Goal: Find contact information: Find contact information

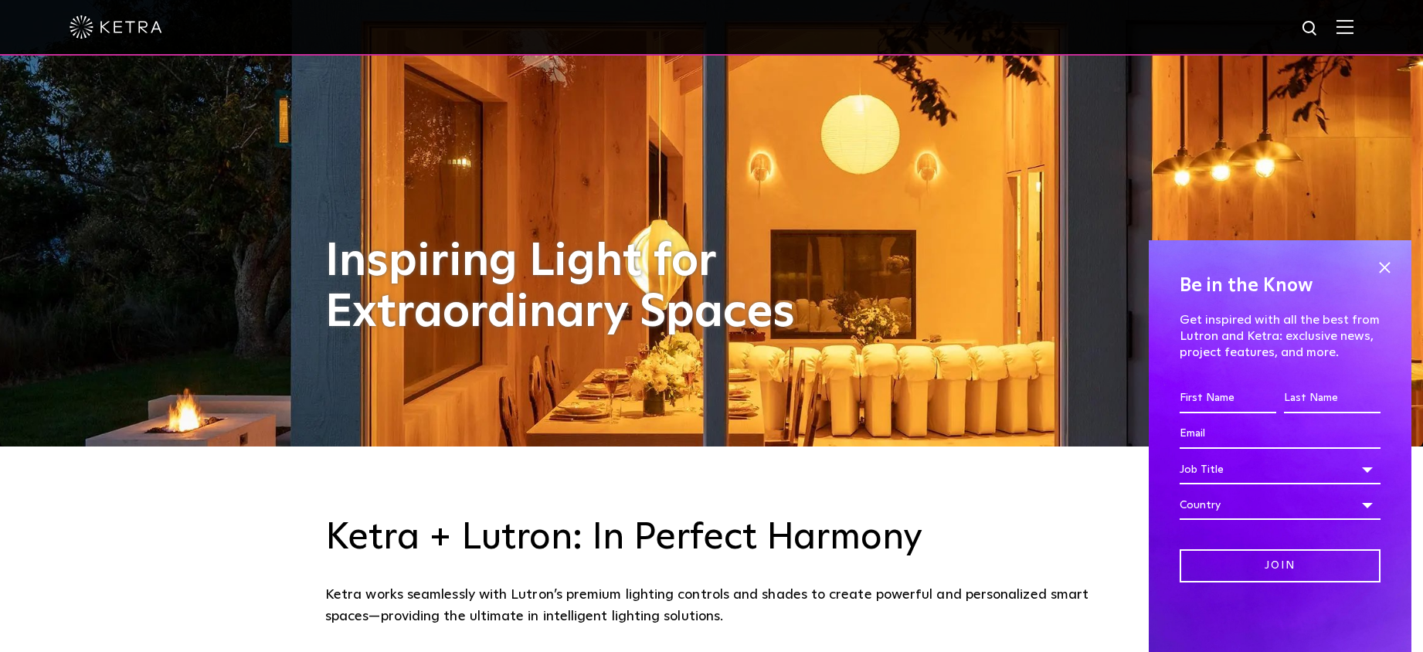
scroll to position [232, 0]
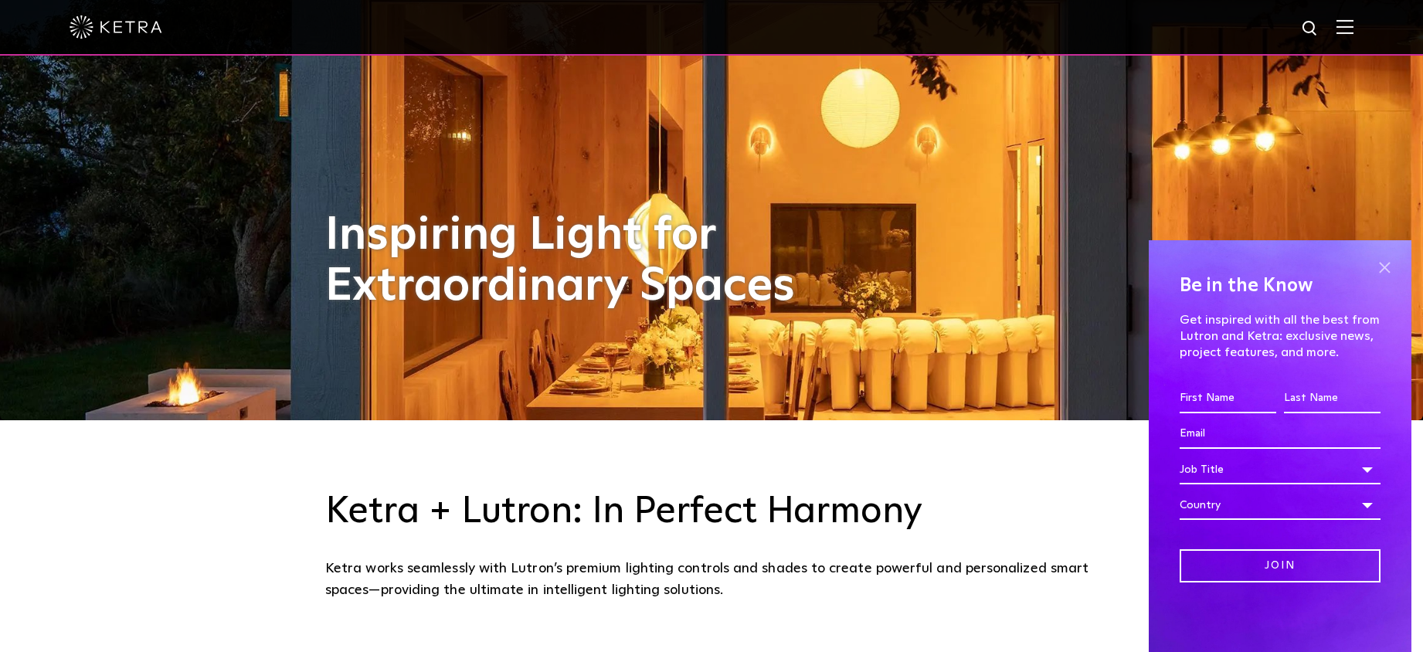
click at [1389, 264] on span at bounding box center [1383, 267] width 23 height 23
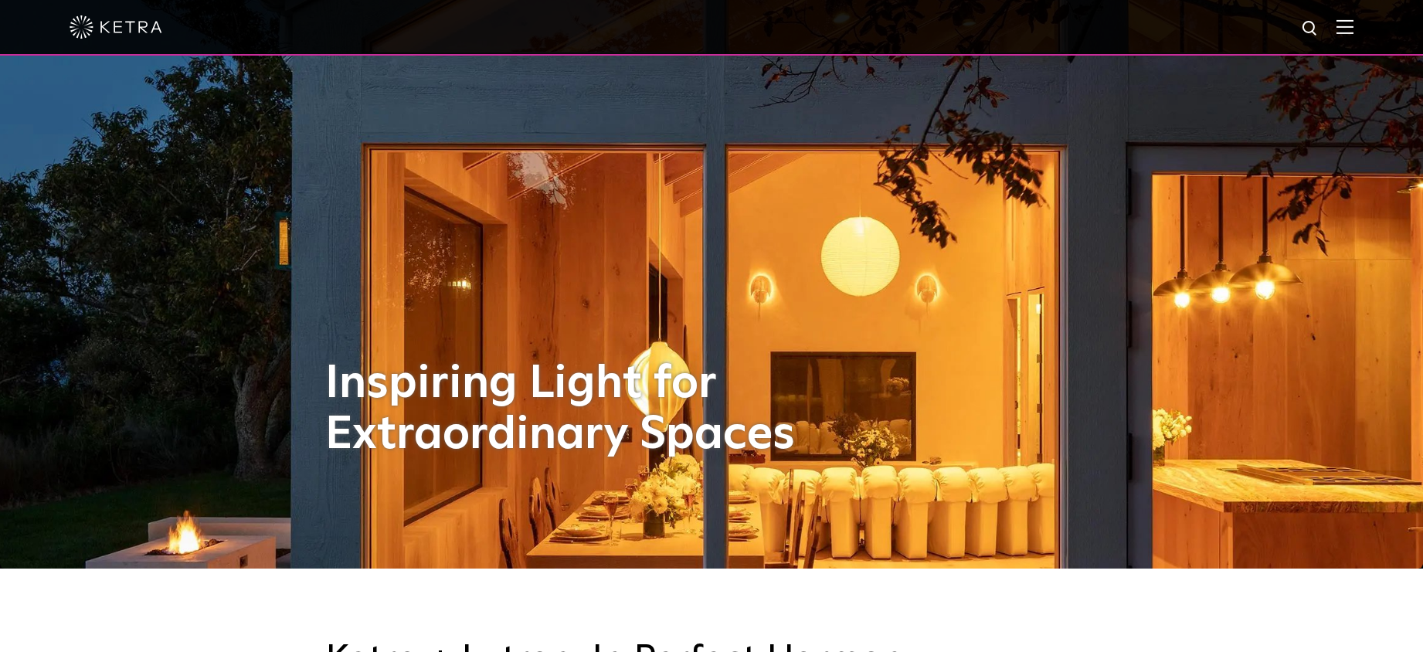
scroll to position [0, 0]
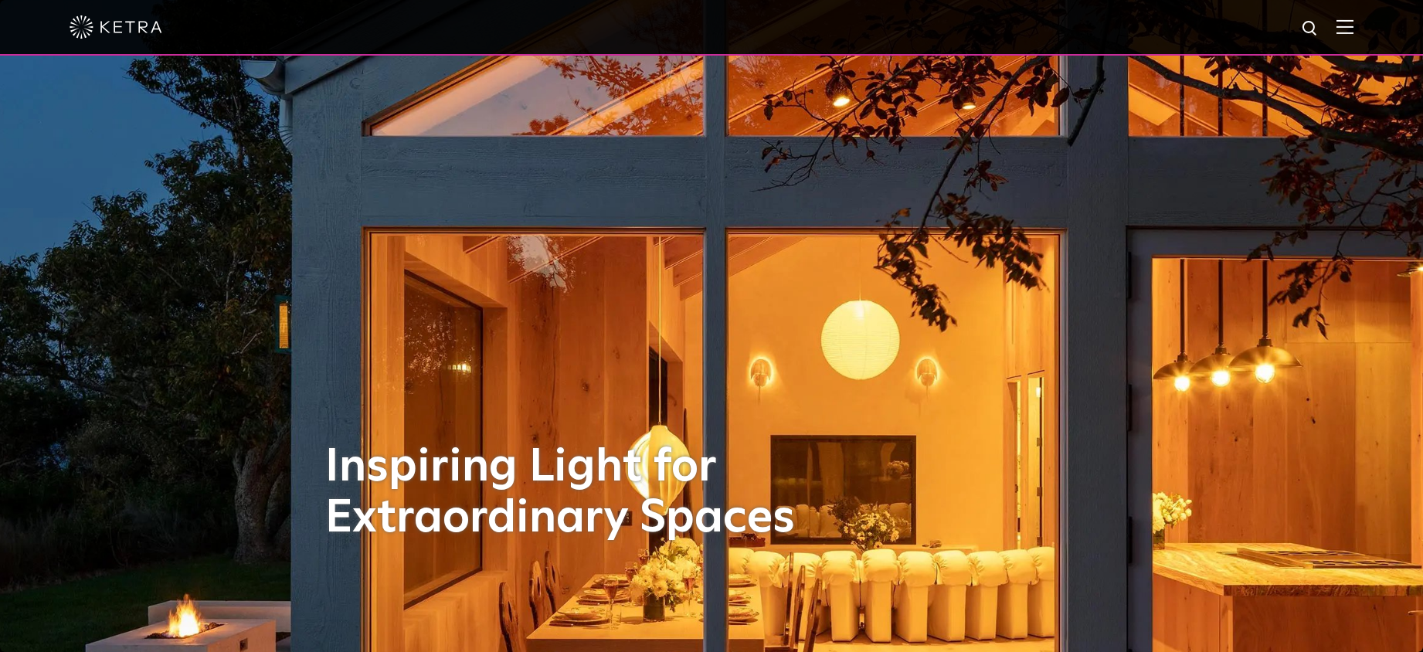
click at [1353, 35] on span at bounding box center [1344, 26] width 17 height 15
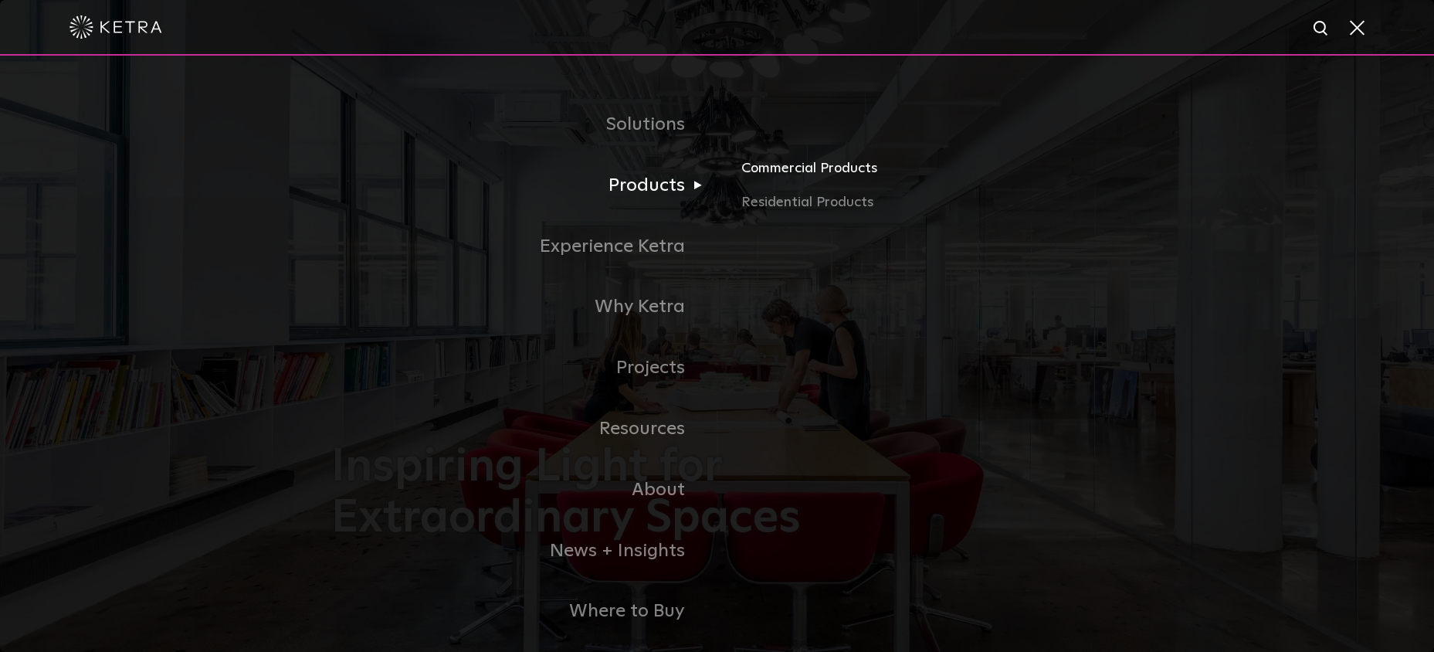
click at [789, 175] on link "Commercial Products" at bounding box center [921, 175] width 361 height 34
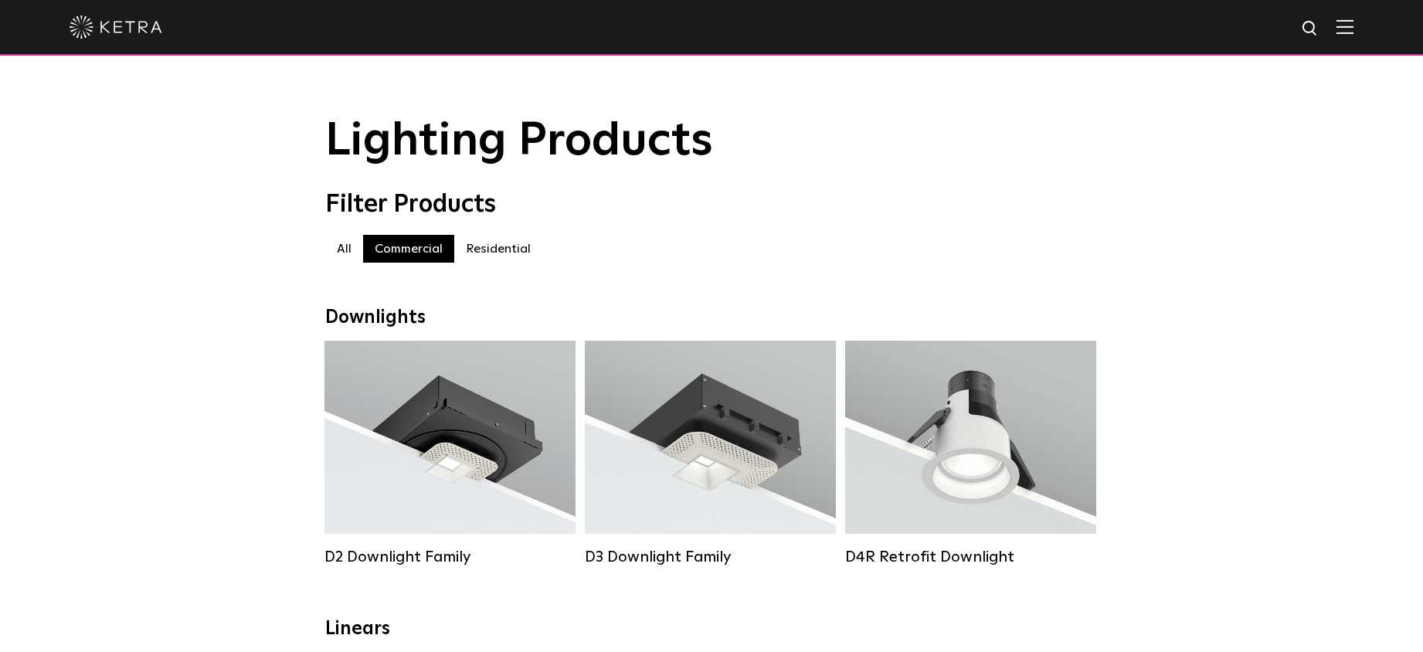
click at [1352, 34] on img at bounding box center [1344, 26] width 17 height 15
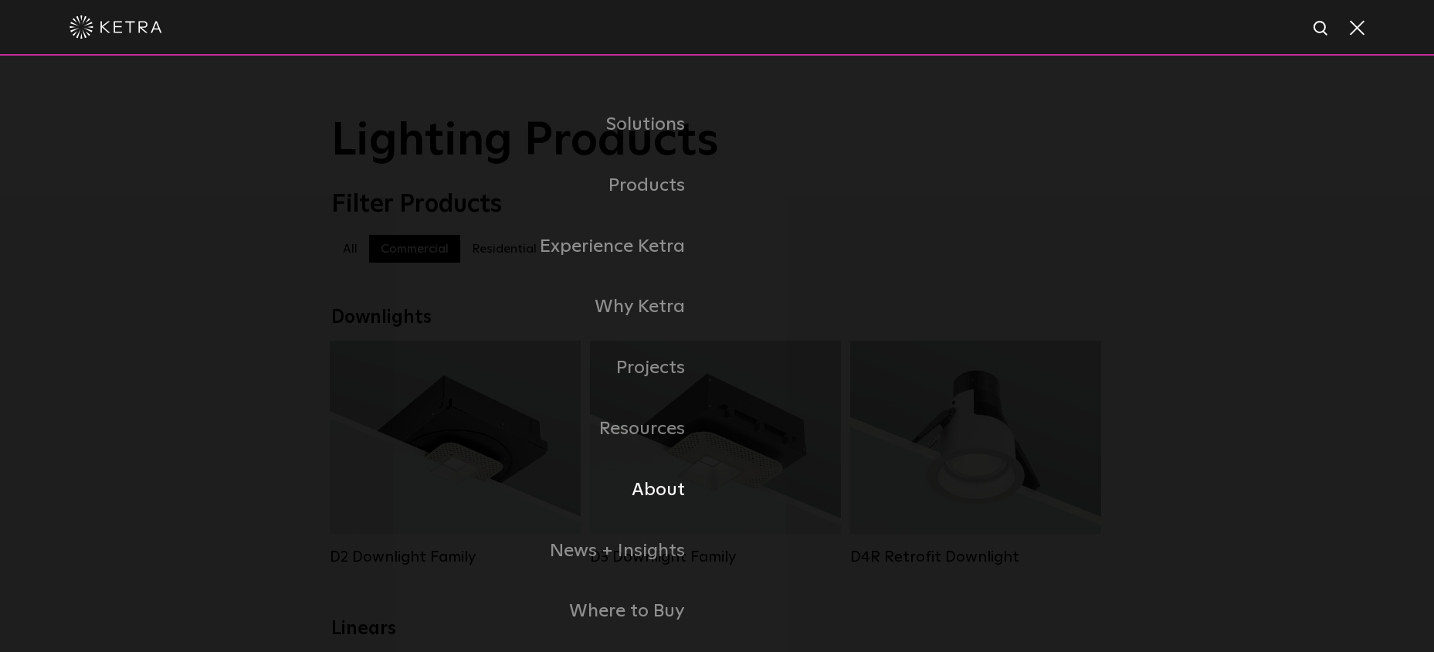
click at [648, 488] on link "About" at bounding box center [524, 490] width 386 height 61
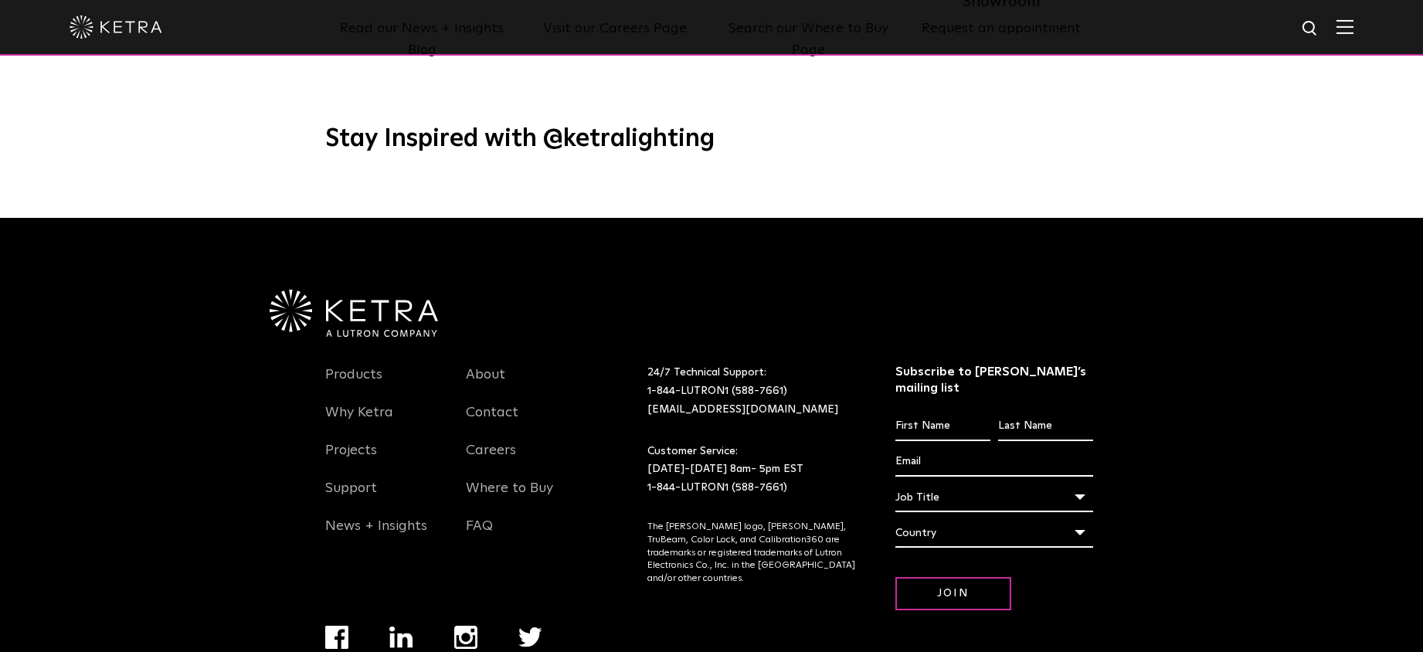
scroll to position [1991, 0]
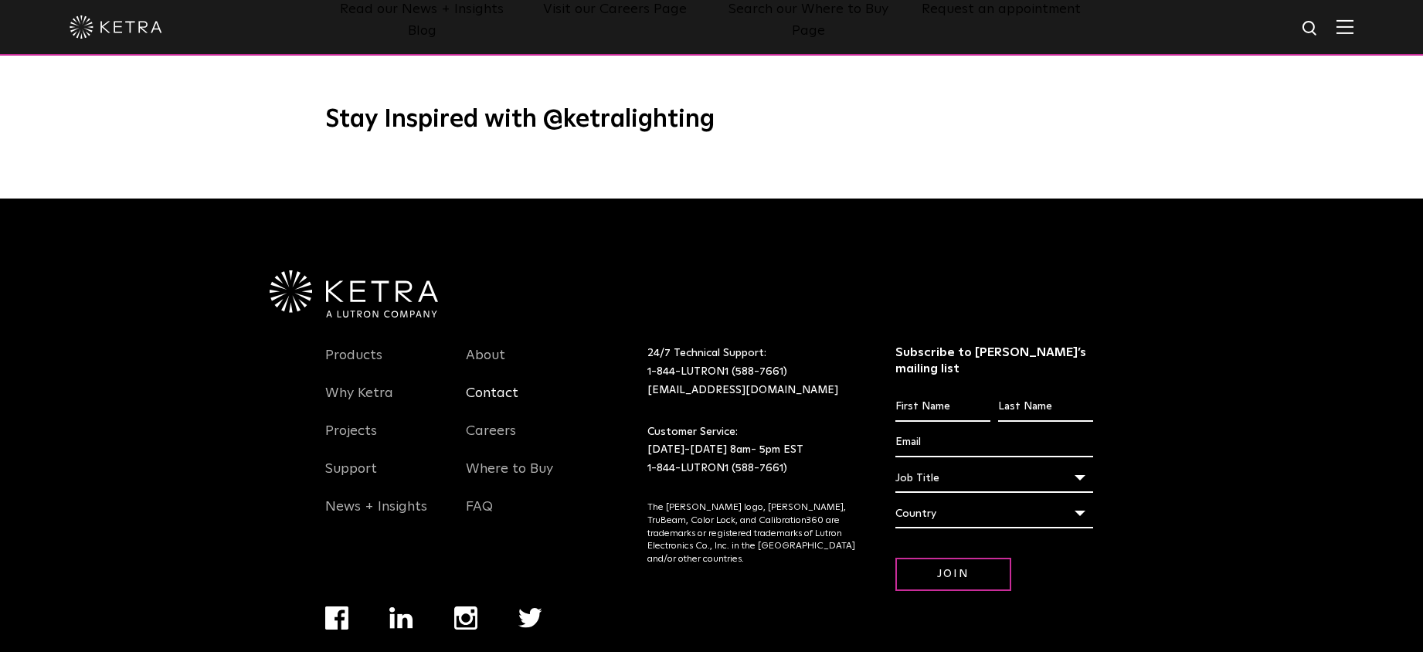
click at [513, 385] on link "Contact" at bounding box center [492, 403] width 53 height 36
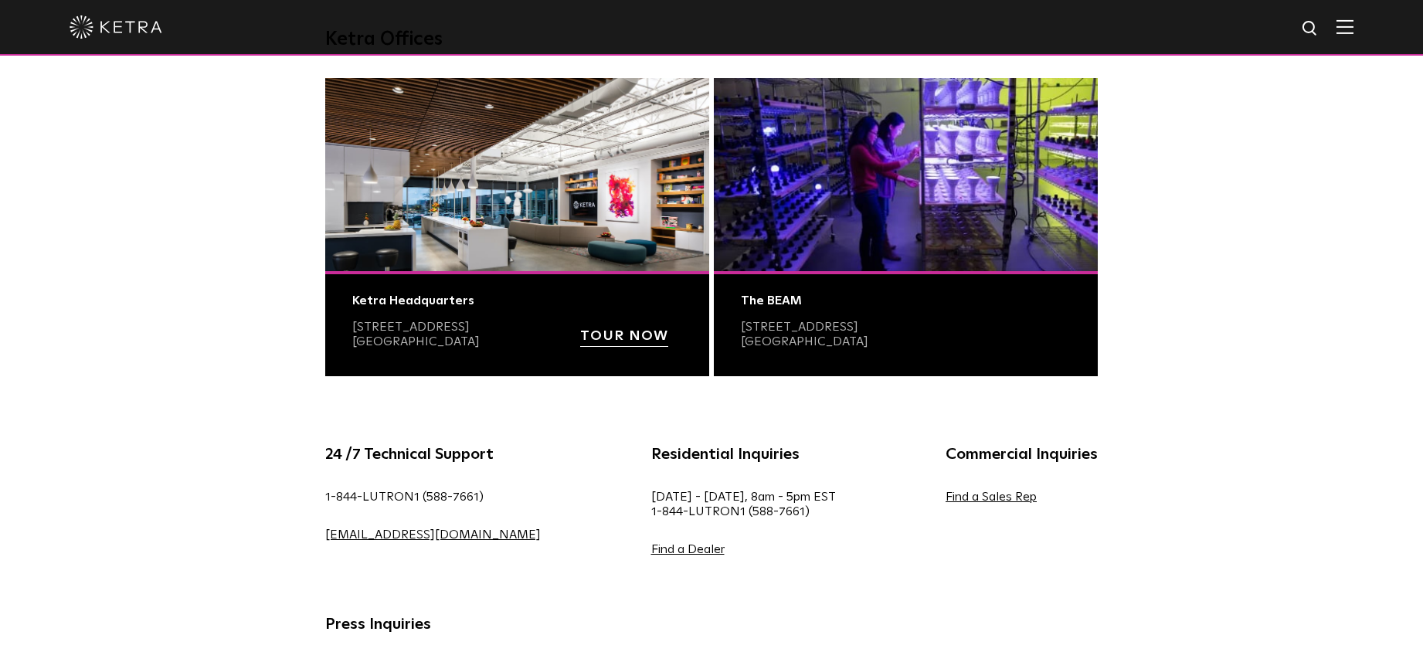
scroll to position [618, 0]
